Goal: Information Seeking & Learning: Learn about a topic

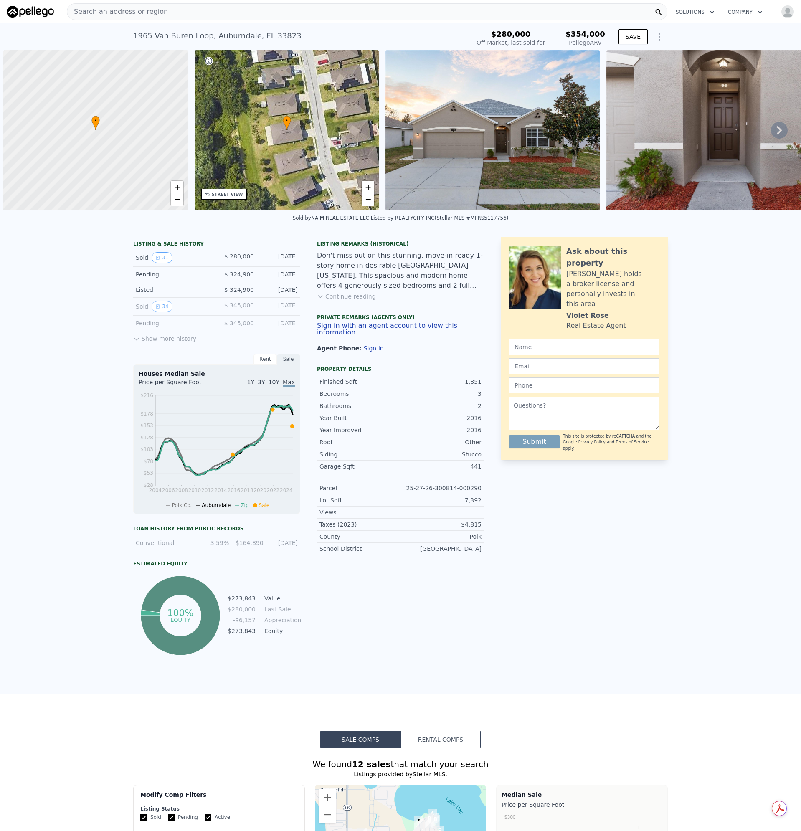
scroll to position [0, 3]
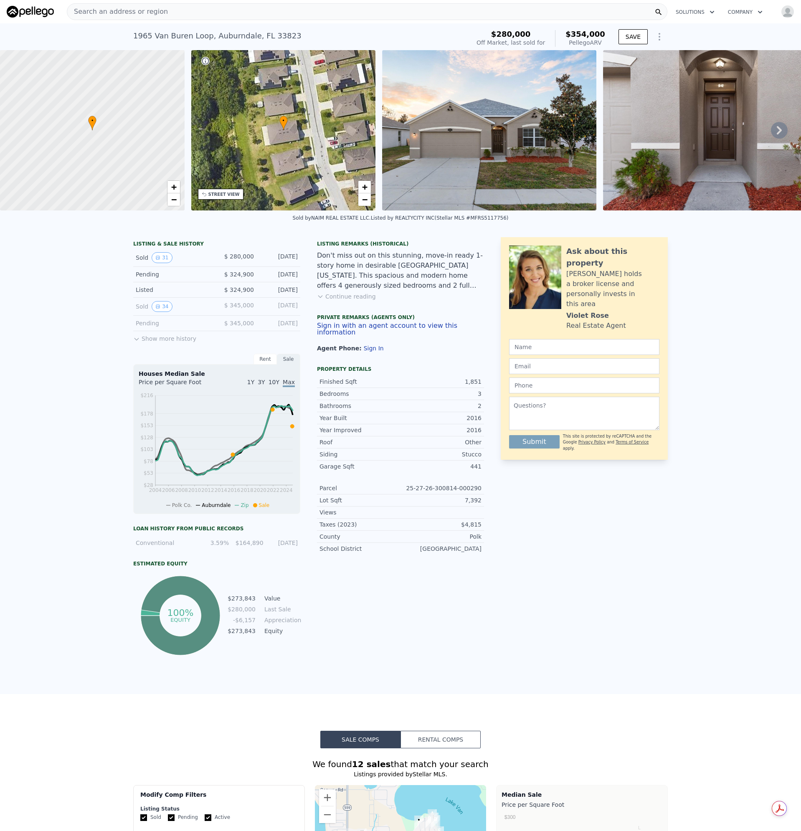
click at [196, 8] on div "Search an address or region" at bounding box center [367, 11] width 601 height 17
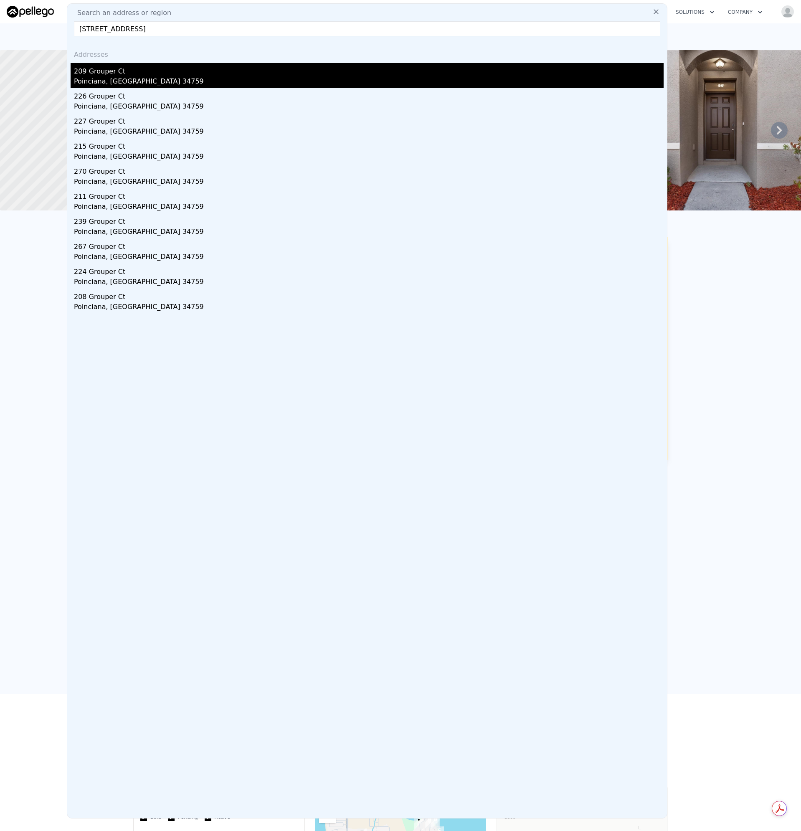
type input "[STREET_ADDRESS]"
click at [98, 73] on div "209 Grouper Ct" at bounding box center [369, 69] width 590 height 13
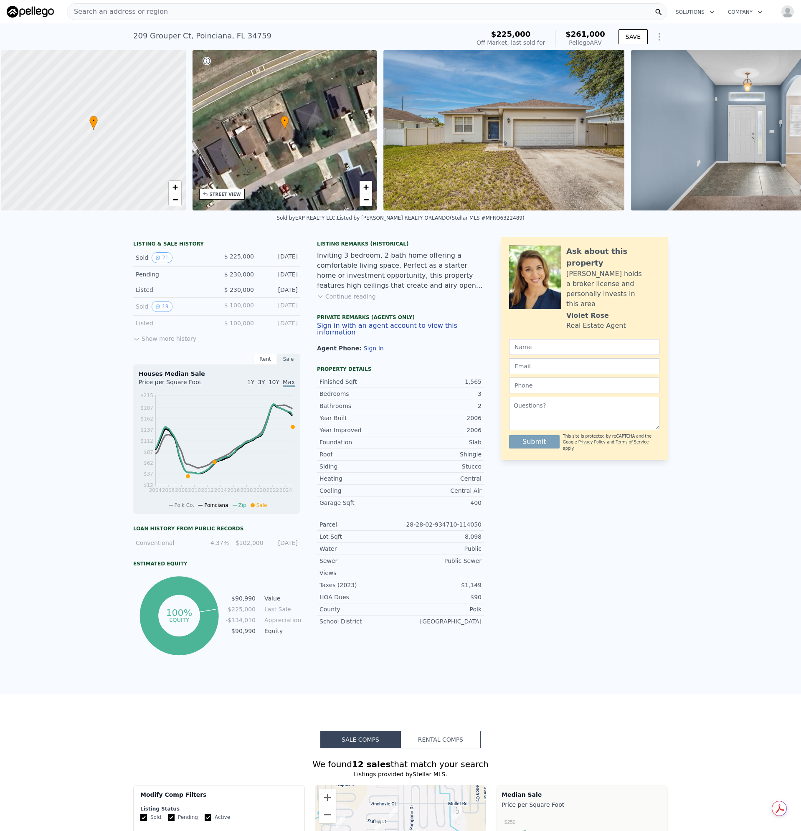
scroll to position [0, 3]
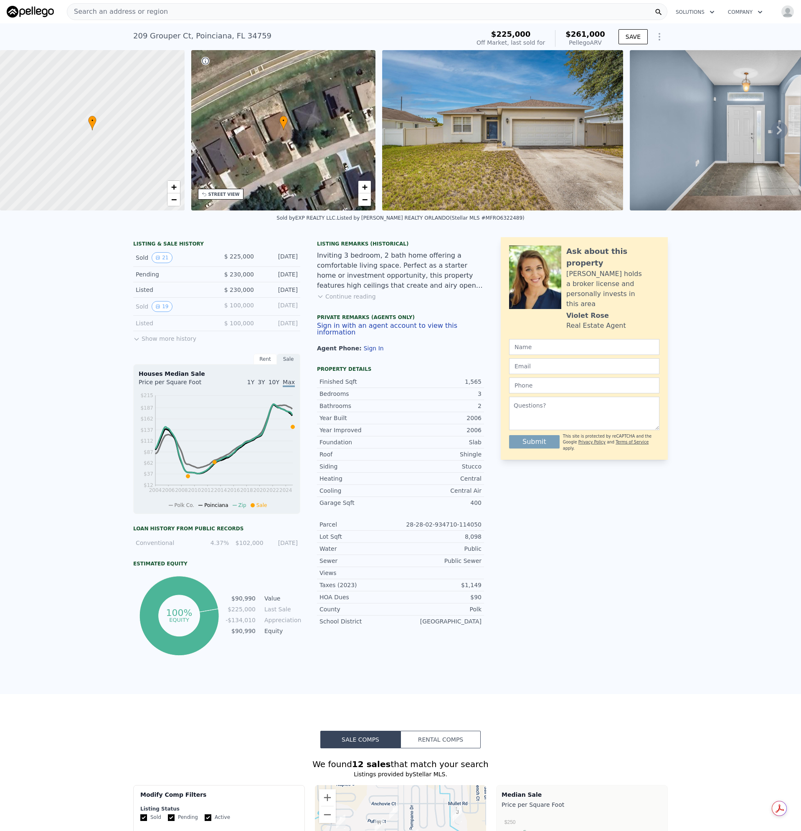
click at [335, 285] on div "Inviting 3 bedroom, 2 bath home offering a comfortable living space. Perfect as…" at bounding box center [400, 271] width 167 height 40
click at [223, 263] on div "$ 225,000" at bounding box center [235, 257] width 37 height 11
click at [152, 263] on button "21" at bounding box center [162, 257] width 20 height 11
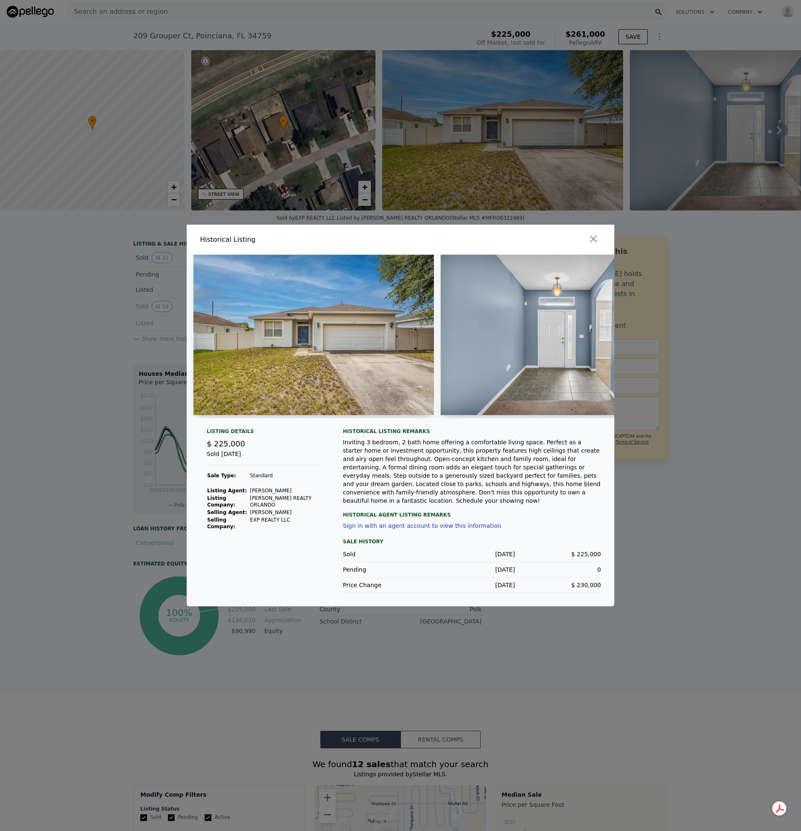
click at [259, 479] on td "Standard" at bounding box center [286, 476] width 73 height 8
click at [493, 506] on div "Historical Agent Listing Remarks" at bounding box center [472, 511] width 258 height 13
click at [597, 235] on icon "button" at bounding box center [594, 239] width 12 height 12
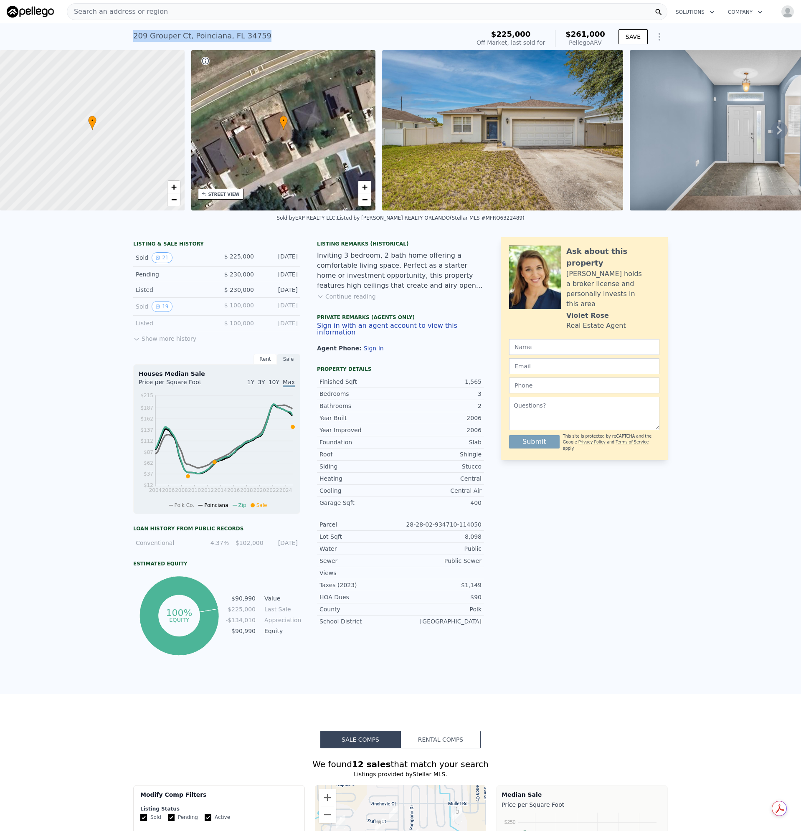
drag, startPoint x: 266, startPoint y: 33, endPoint x: 124, endPoint y: 38, distance: 141.7
click at [124, 38] on div "[STREET_ADDRESS] Sold [DATE] for $225k (~ARV $261k ) $225,000 Off Market, last …" at bounding box center [400, 36] width 801 height 27
copy div "[STREET_ADDRESS]"
